Goal: Information Seeking & Learning: Find specific page/section

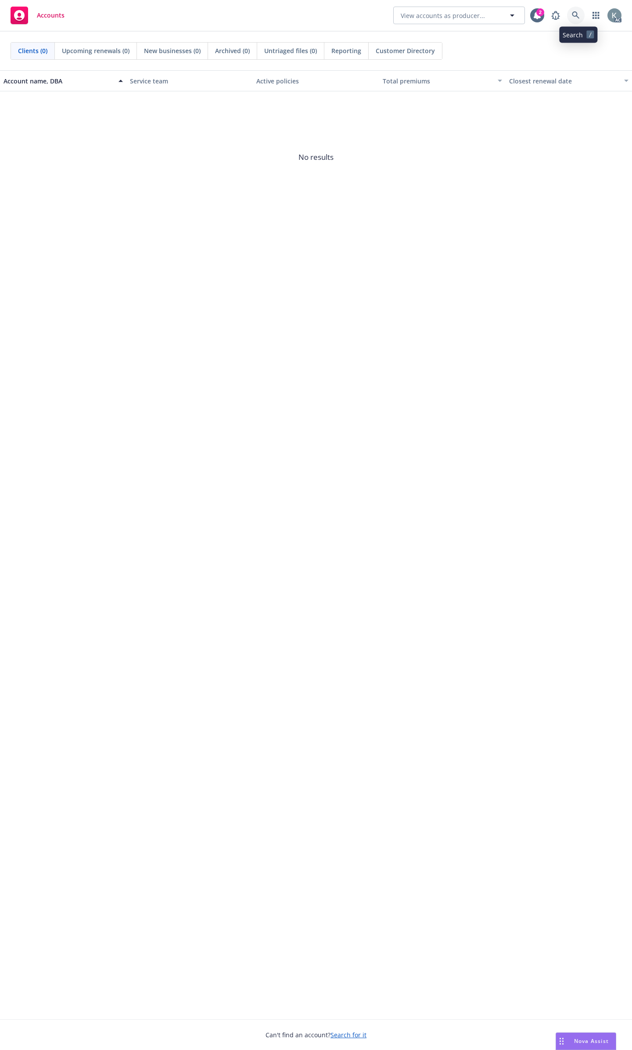
click at [578, 16] on icon at bounding box center [575, 14] width 7 height 7
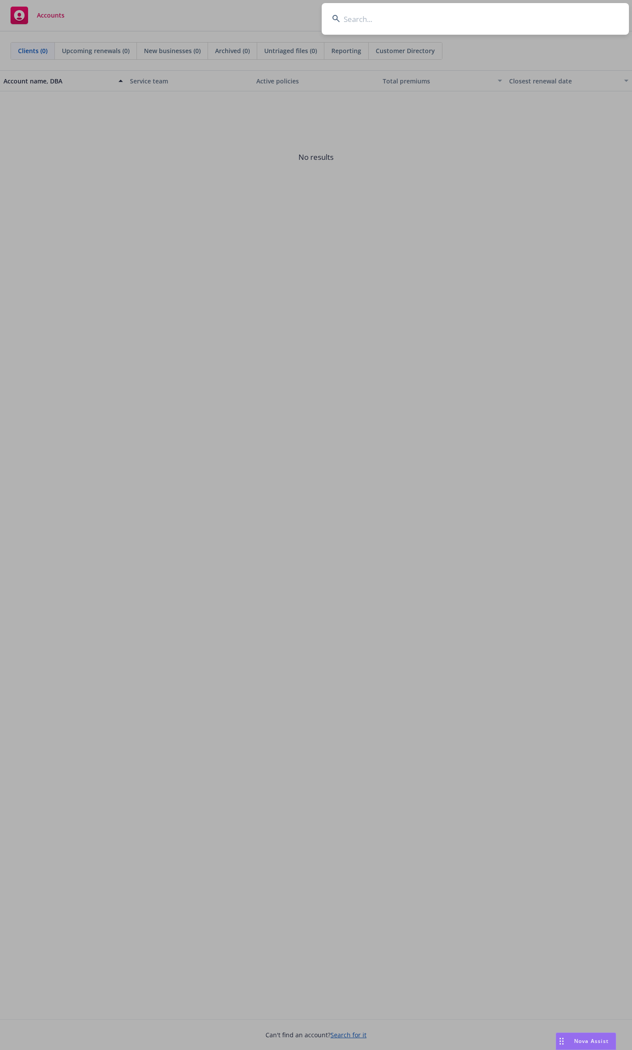
click at [494, 22] on input at bounding box center [475, 19] width 307 height 32
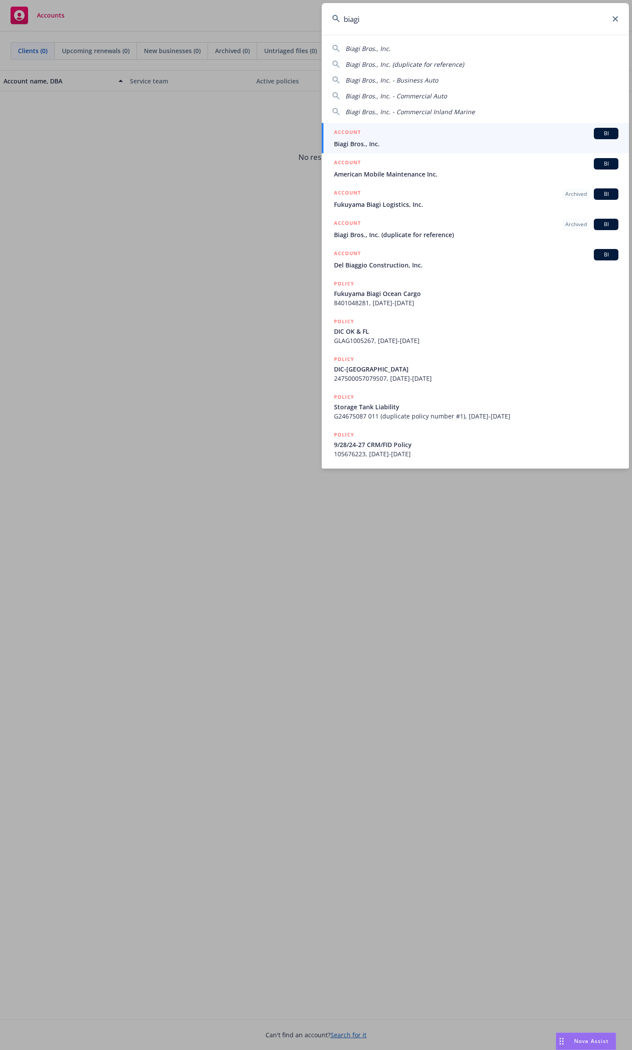
type input "biagi"
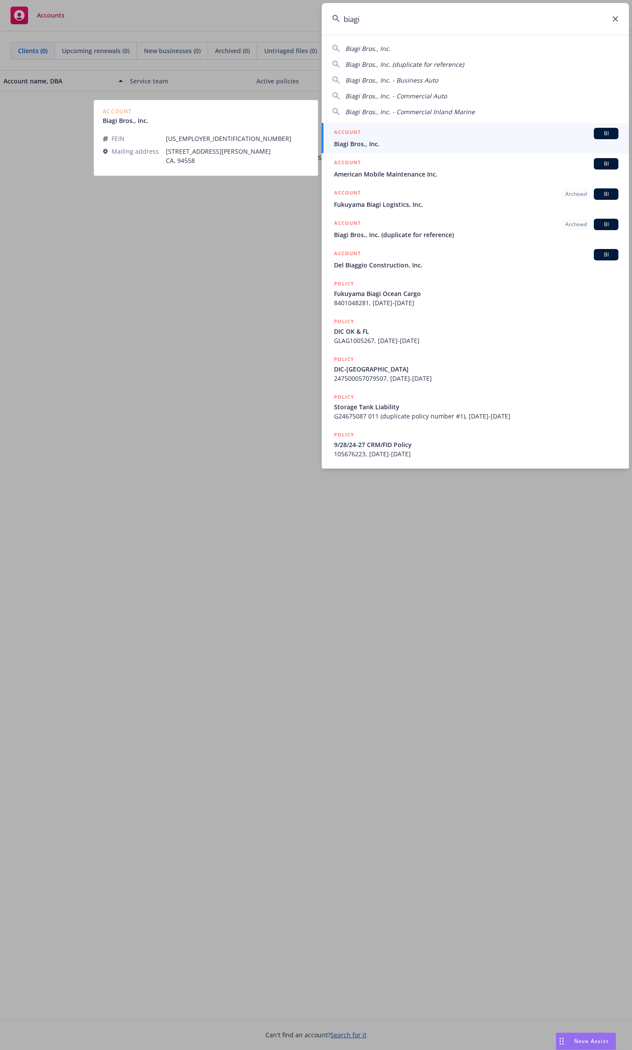
click at [432, 148] on span "Biagi Bros., Inc." at bounding box center [476, 143] width 285 height 9
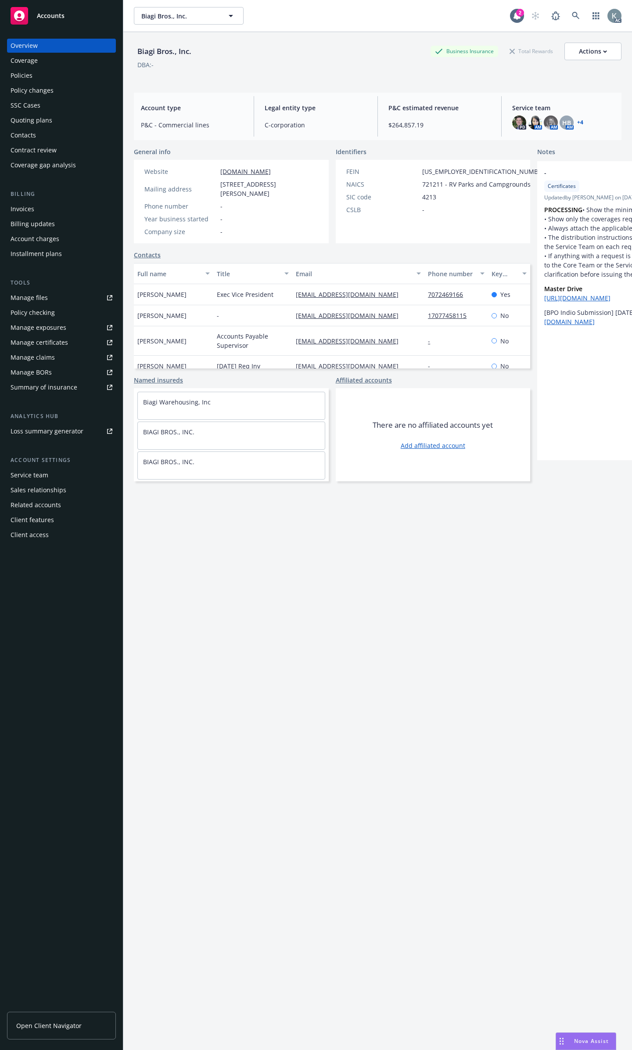
click at [78, 75] on div "Policies" at bounding box center [62, 76] width 102 height 14
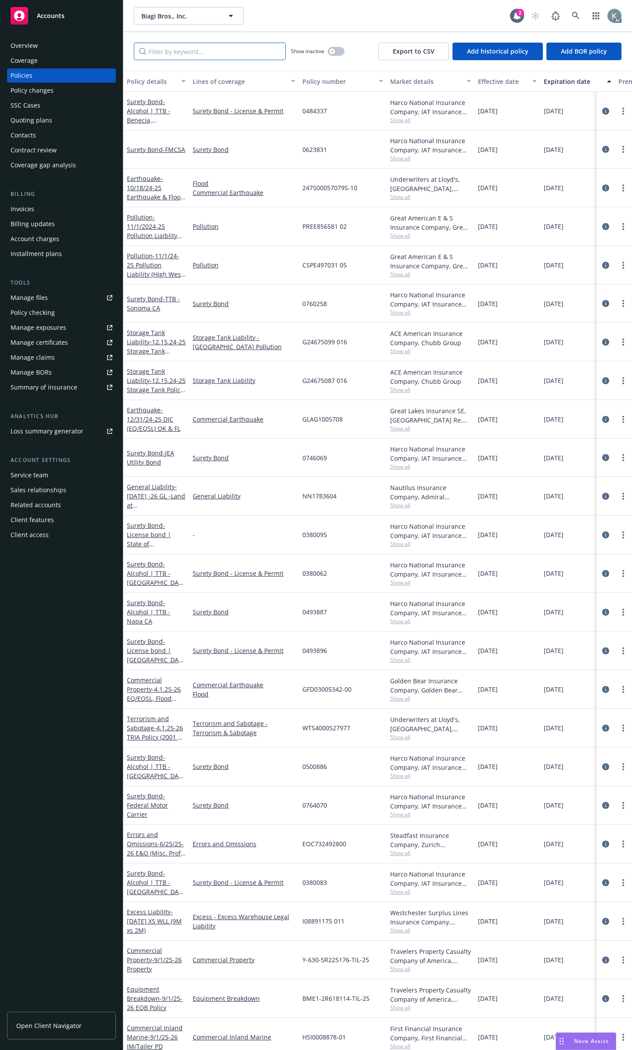
click at [242, 48] on input "Filter by keyword..." at bounding box center [210, 52] width 152 height 18
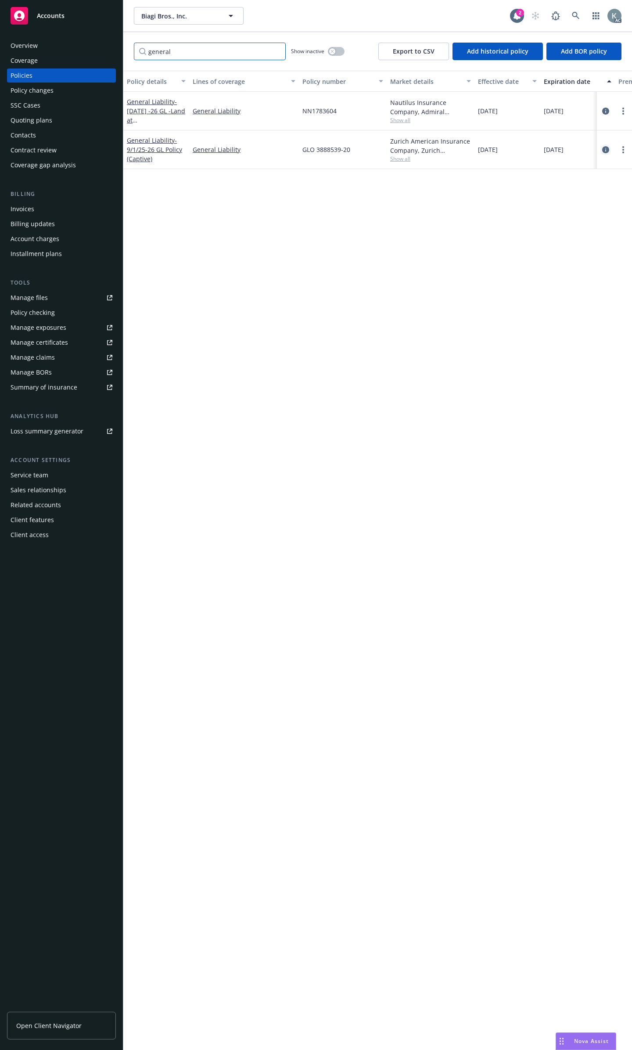
type input "general"
click at [605, 146] on icon "circleInformation" at bounding box center [606, 149] width 7 height 7
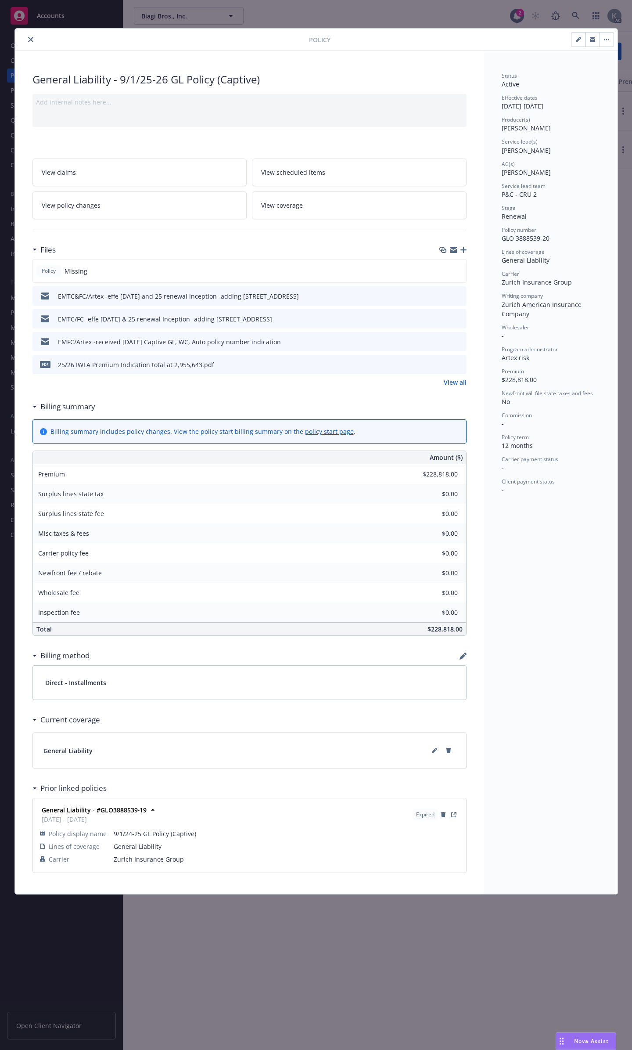
click at [32, 39] on button "close" at bounding box center [30, 39] width 11 height 11
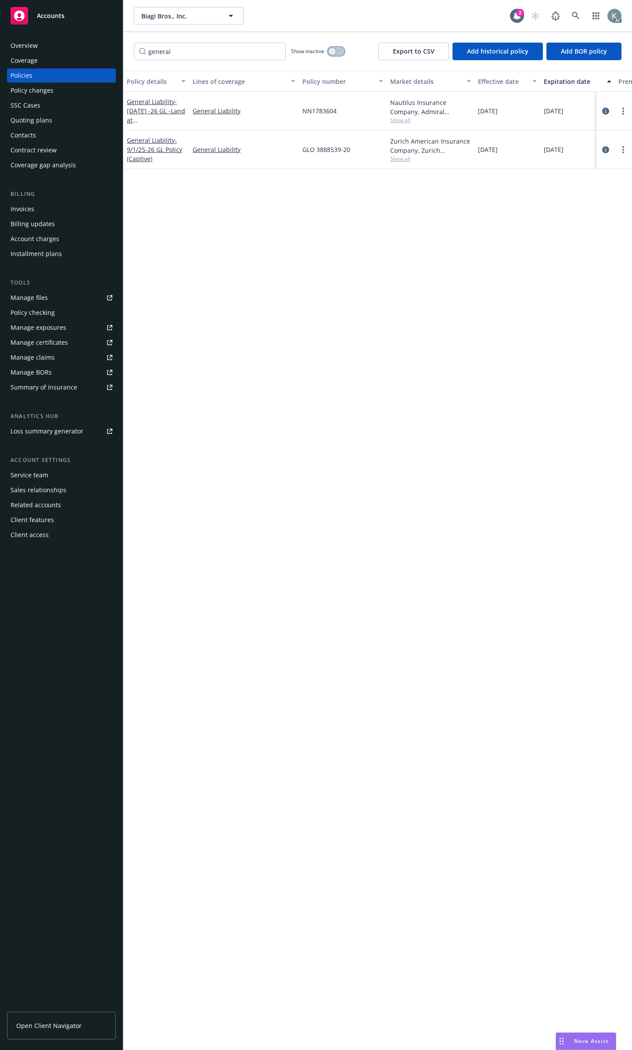
click at [340, 48] on button "button" at bounding box center [336, 51] width 17 height 9
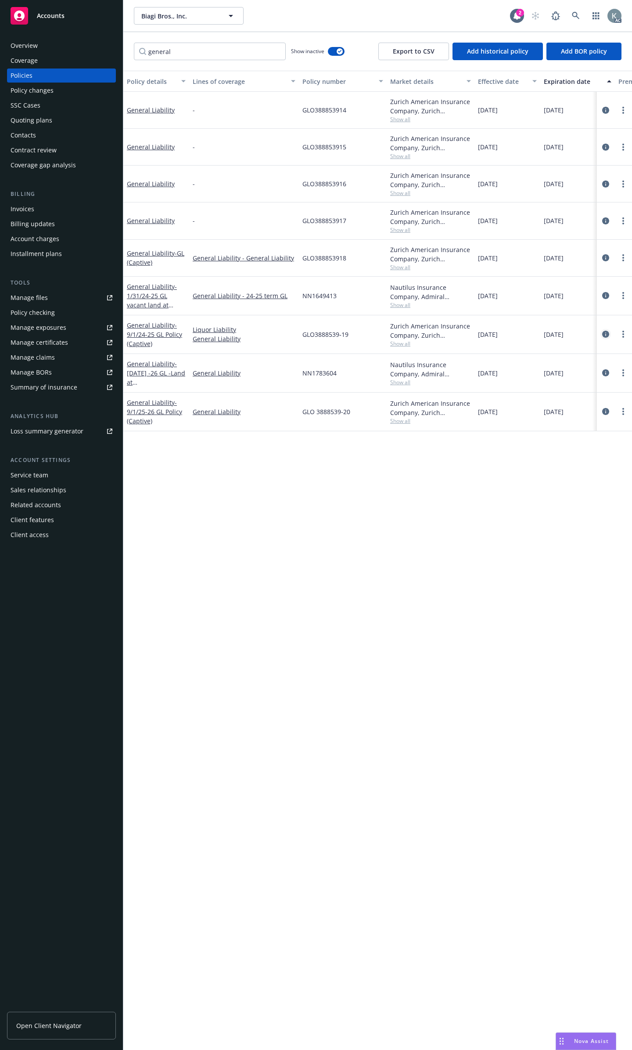
click at [604, 331] on icon "circleInformation" at bounding box center [606, 334] width 7 height 7
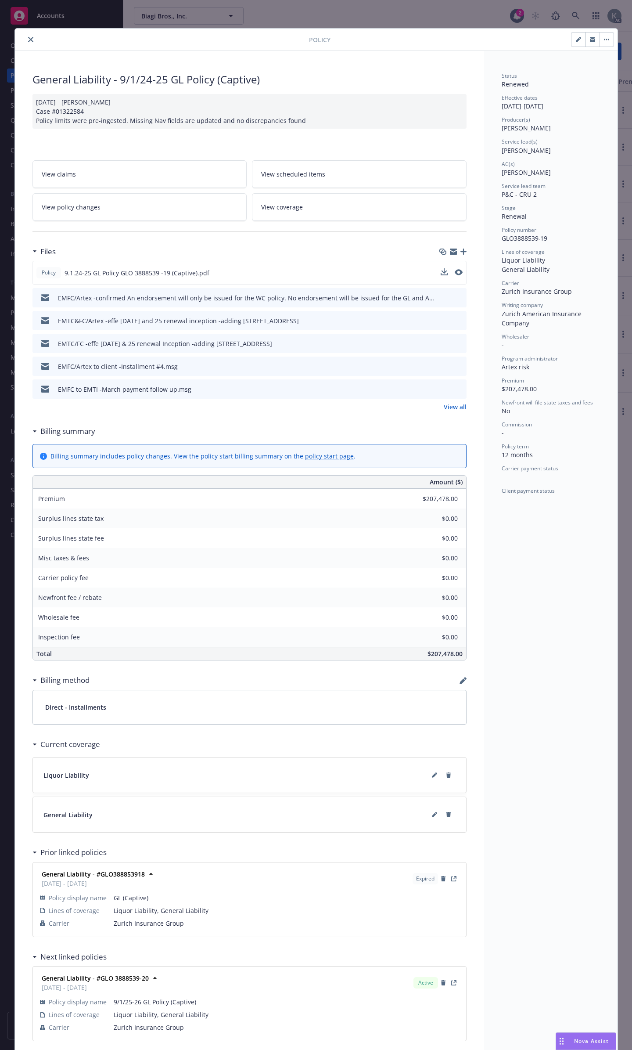
click at [455, 261] on div "Policy 9.1.24-25 GL Policy GLO 3888539 -19 (Captive).pdf" at bounding box center [249, 273] width 434 height 24
click at [455, 269] on icon "preview file" at bounding box center [458, 272] width 8 height 6
